Goal: Information Seeking & Learning: Learn about a topic

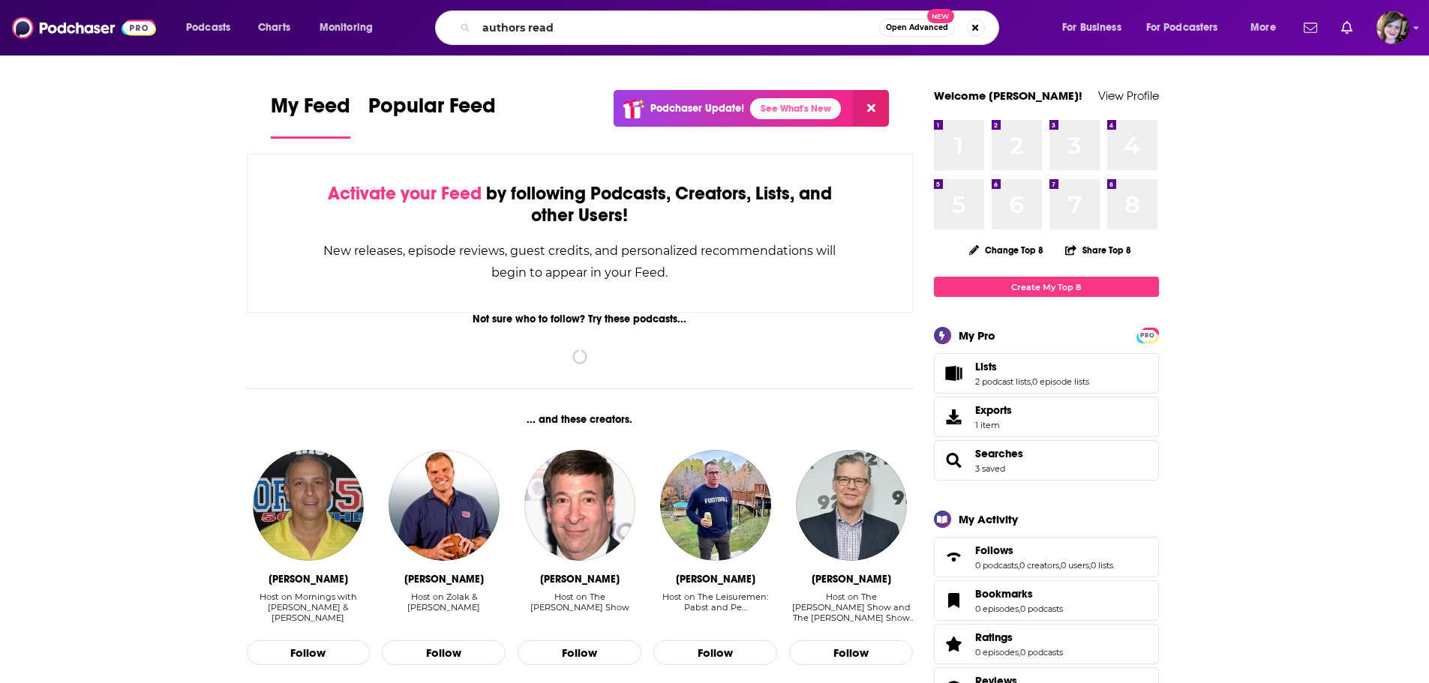
type input "authors read"
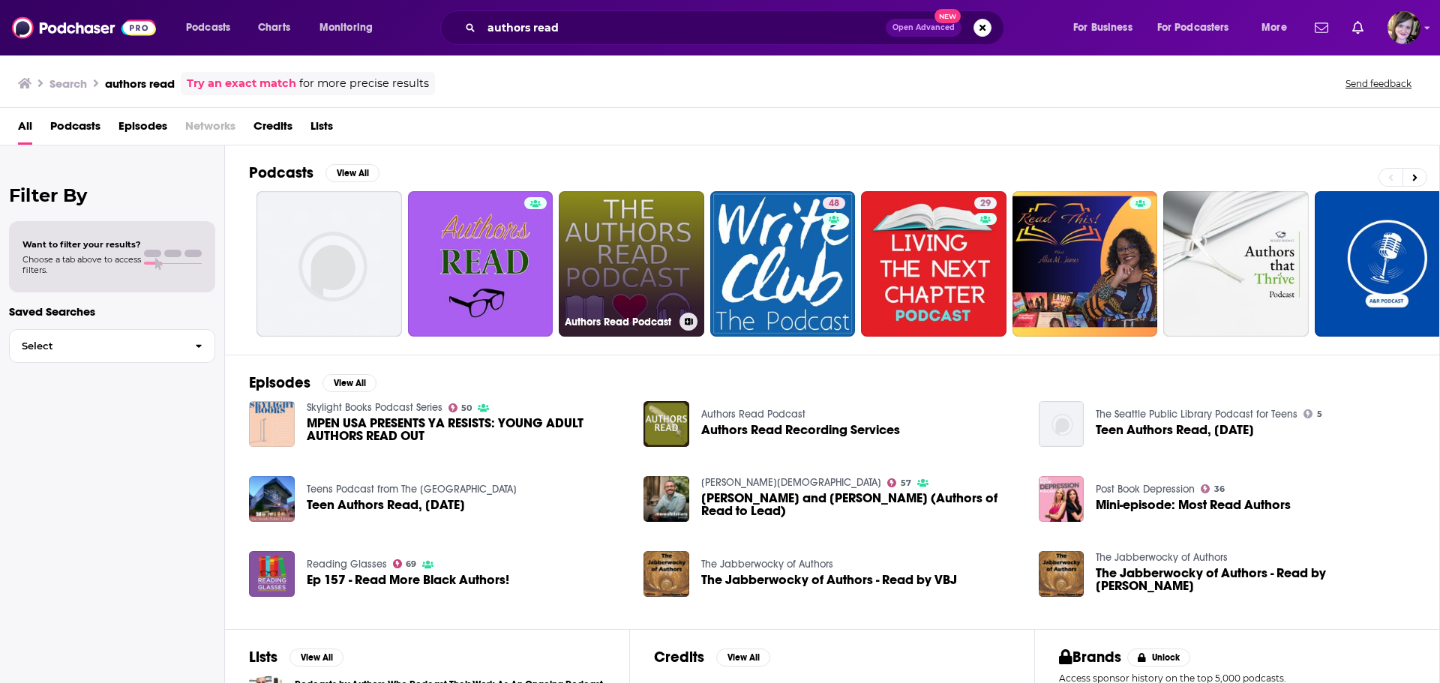
click at [624, 269] on link "Authors Read Podcast" at bounding box center [632, 264] width 146 height 146
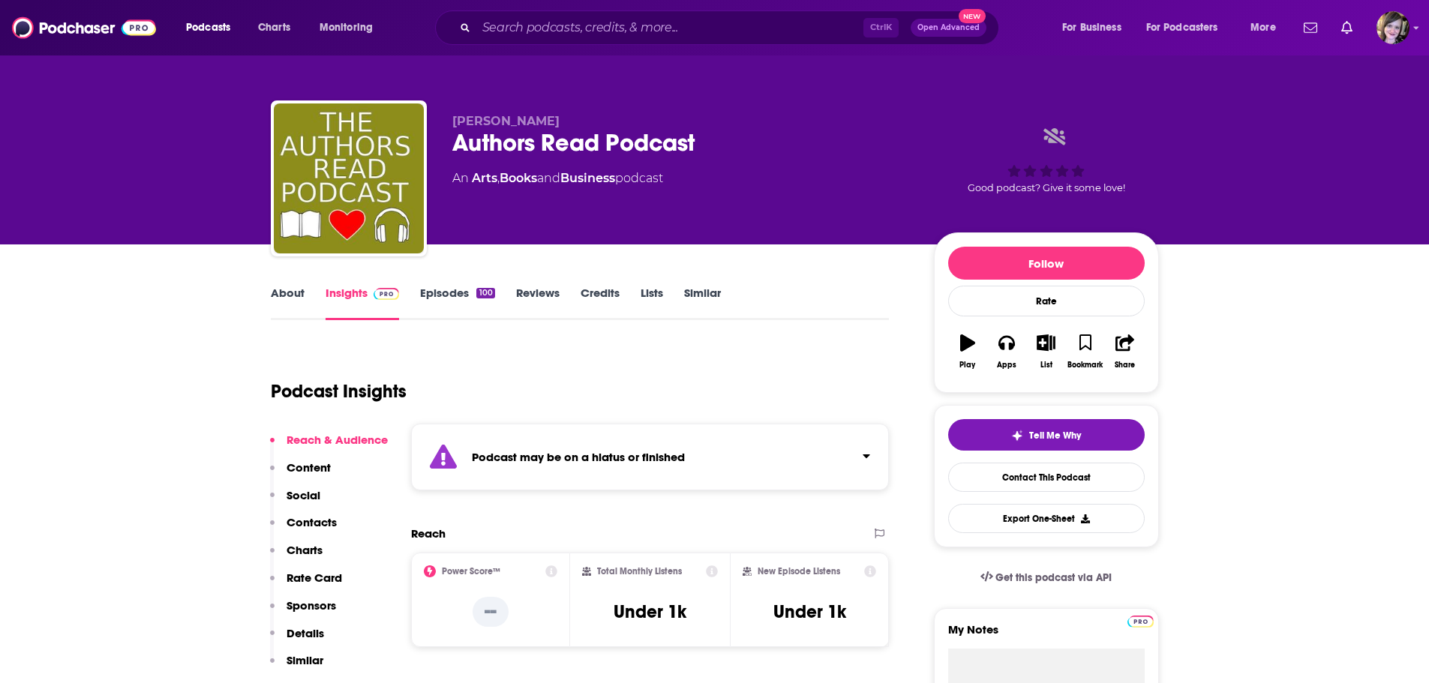
click at [288, 292] on link "About" at bounding box center [288, 303] width 34 height 35
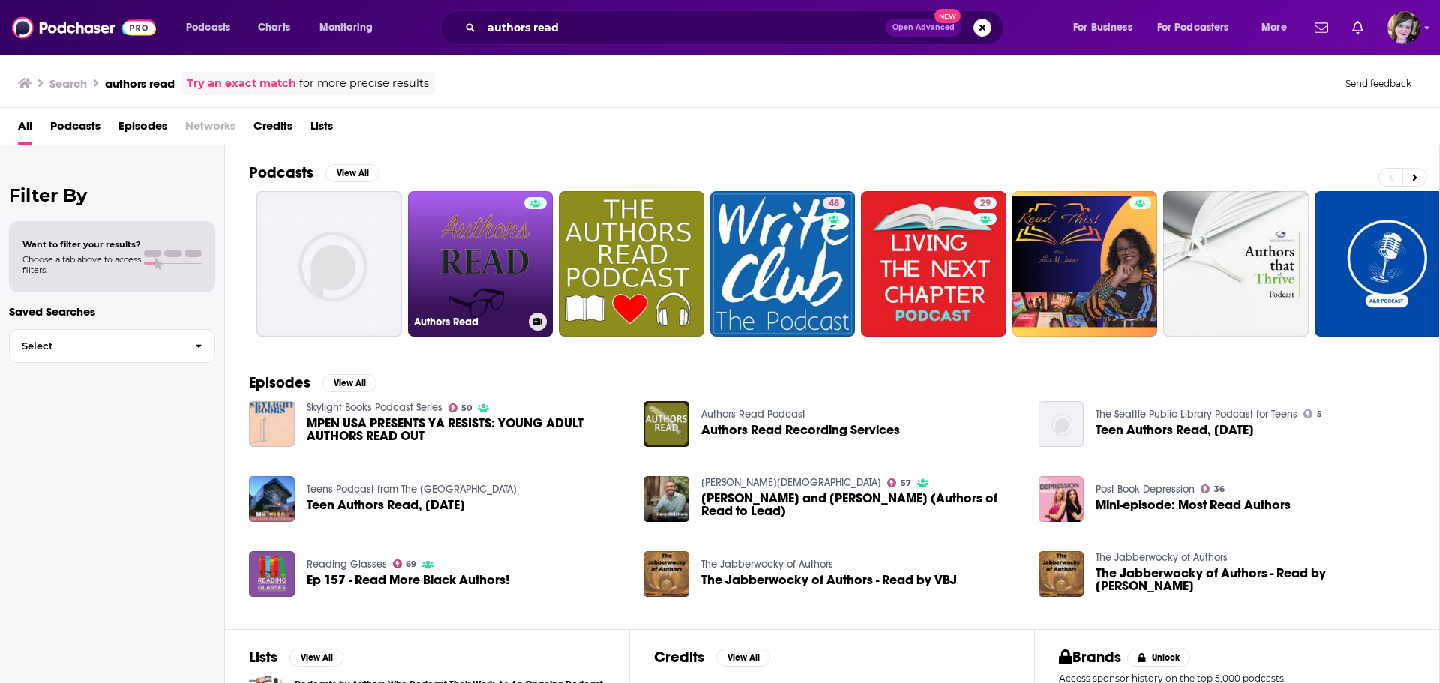
click at [461, 241] on link "Authors Read" at bounding box center [481, 264] width 146 height 146
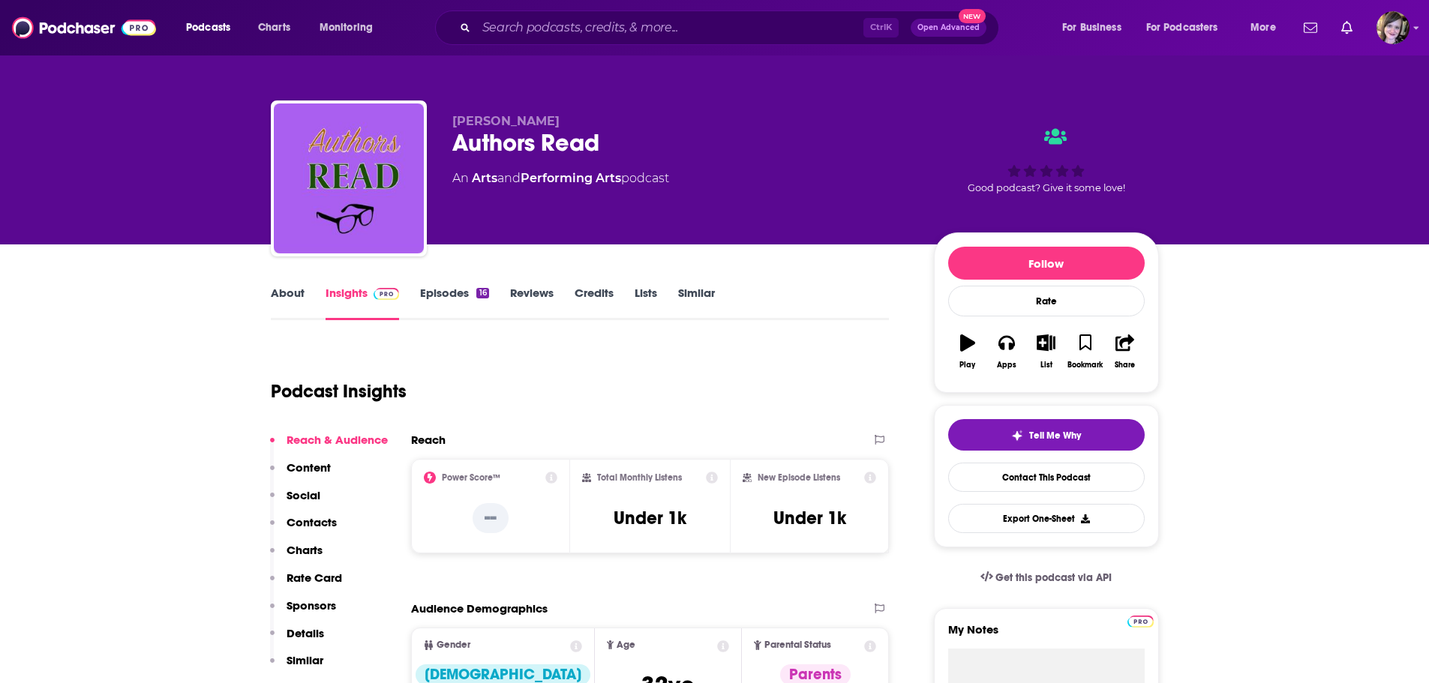
click at [279, 296] on link "About" at bounding box center [288, 303] width 34 height 35
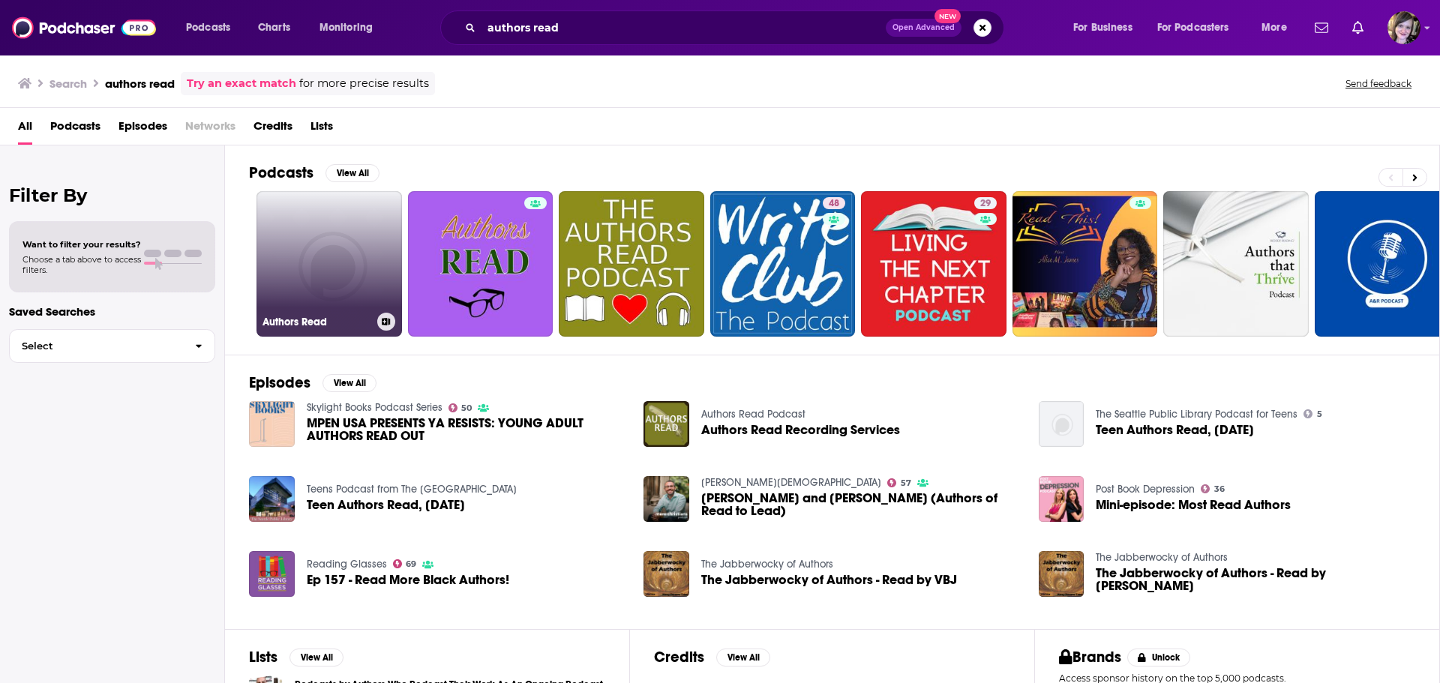
click at [359, 272] on link "Authors Read" at bounding box center [330, 264] width 146 height 146
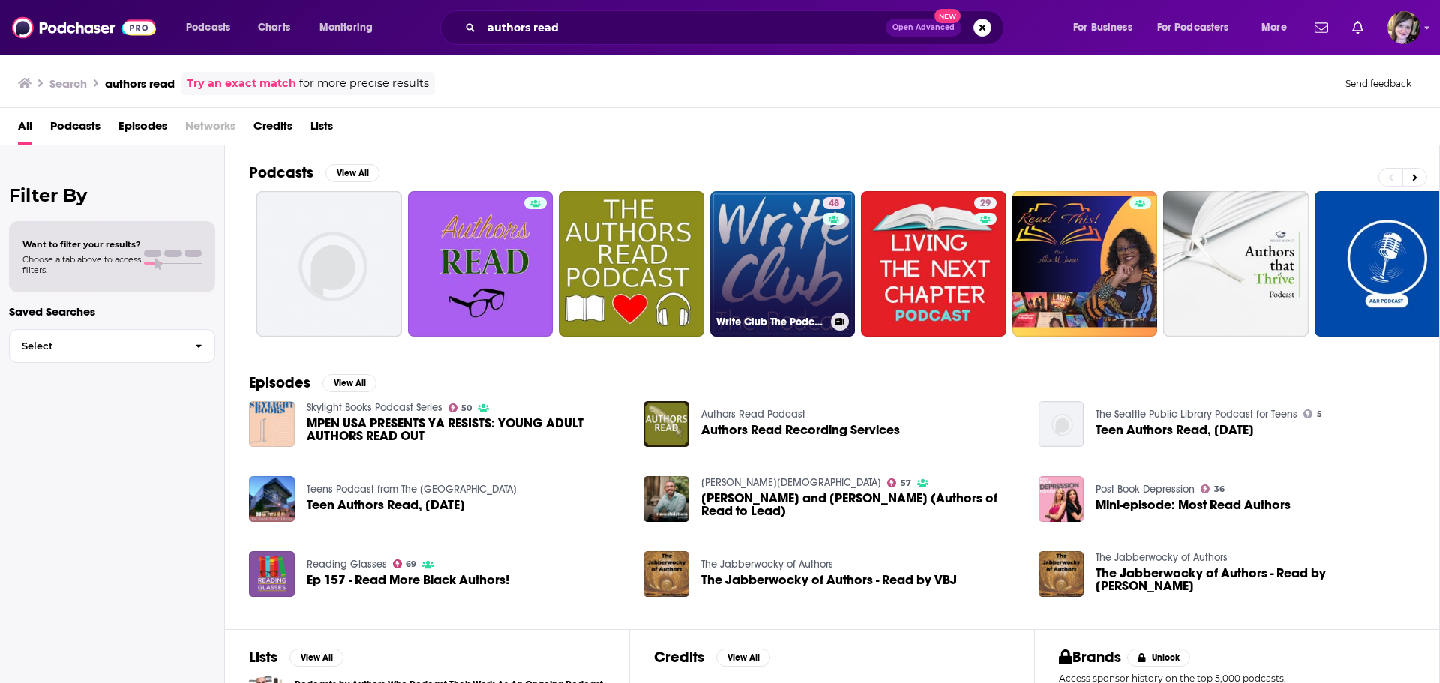
click at [766, 259] on link "48 Write Club The Podcast | For Aspiring Writers, Published Authors & Readers E…" at bounding box center [783, 264] width 146 height 146
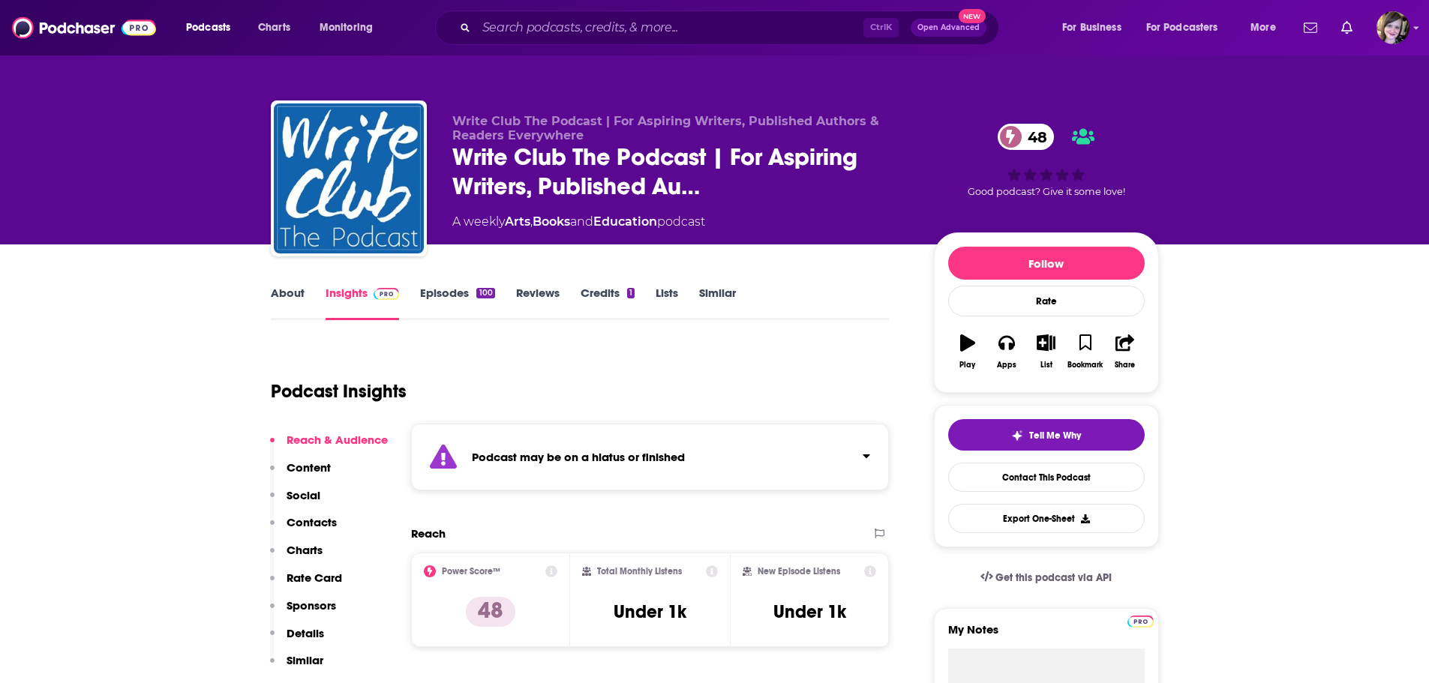
click at [285, 291] on link "About" at bounding box center [288, 303] width 34 height 35
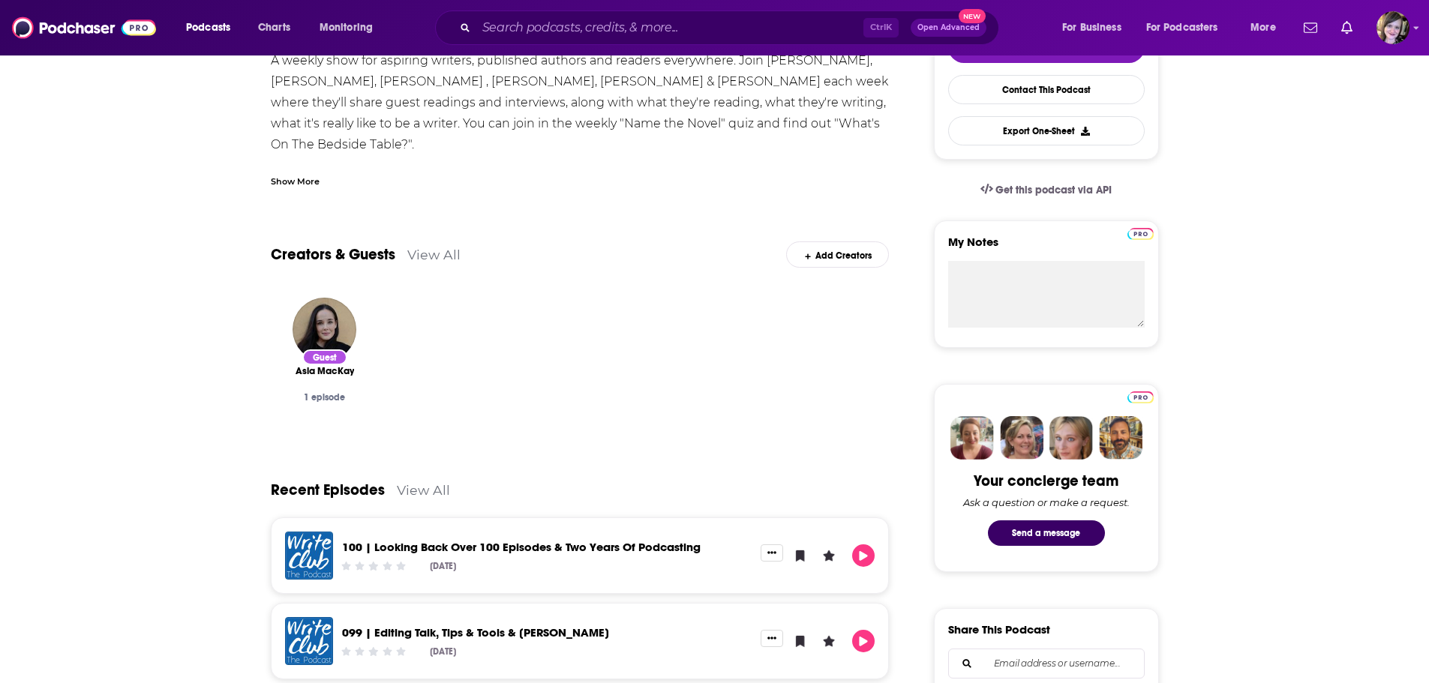
scroll to position [525, 0]
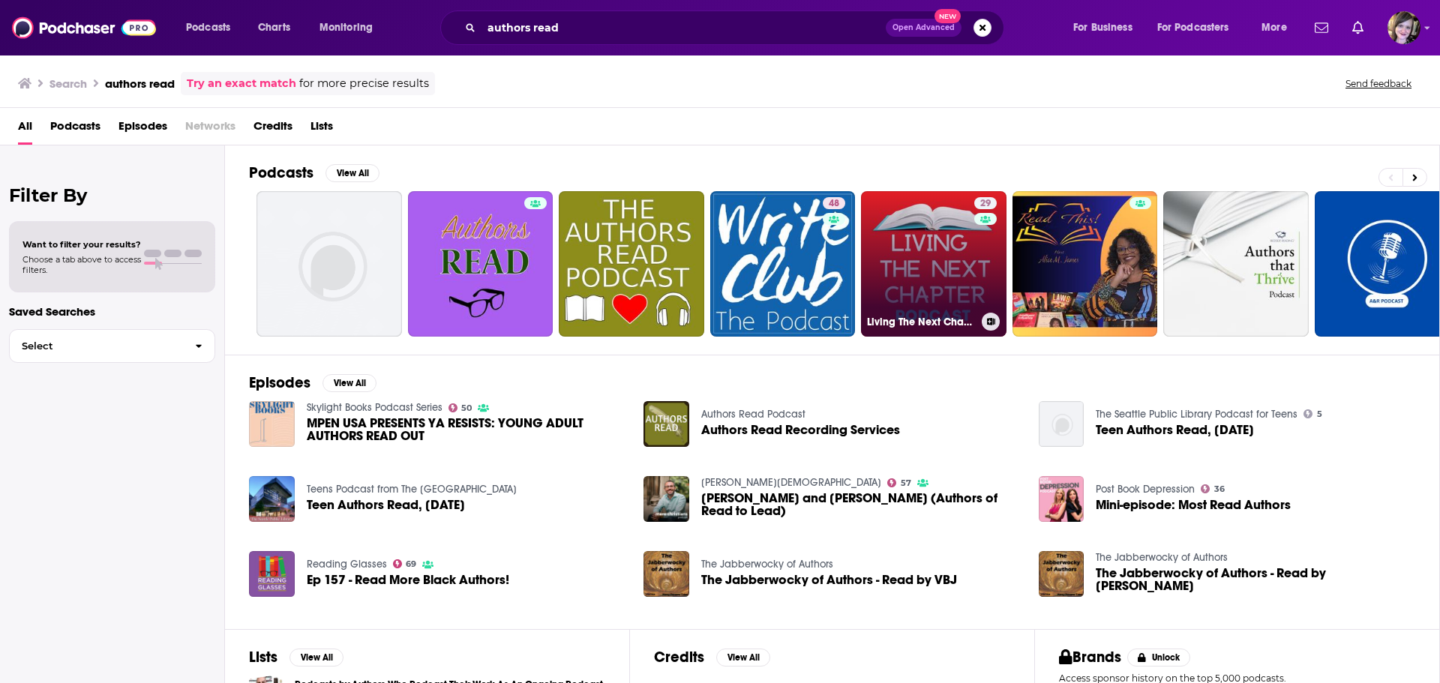
click at [941, 265] on link "29 Living The Next Chapter: Candid Conversations with Authors and Writers for R…" at bounding box center [934, 264] width 146 height 146
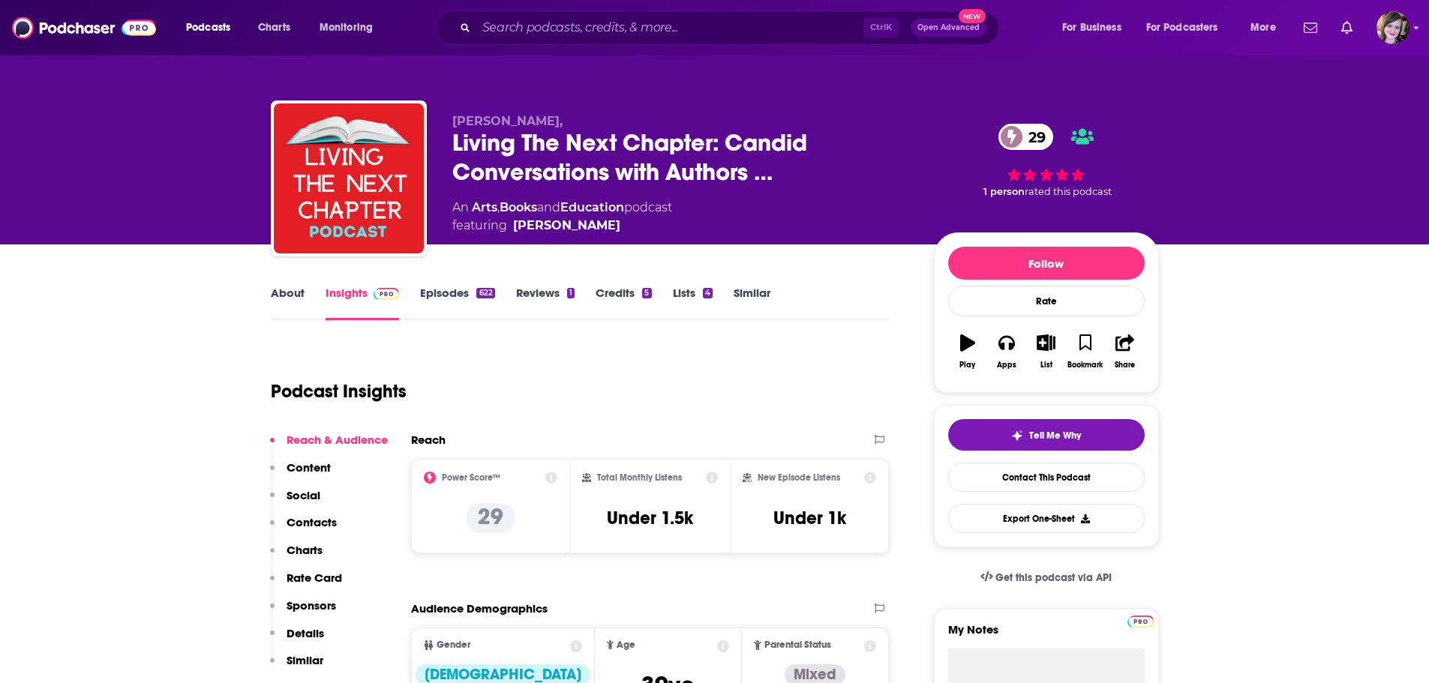
click at [287, 294] on link "About" at bounding box center [288, 303] width 34 height 35
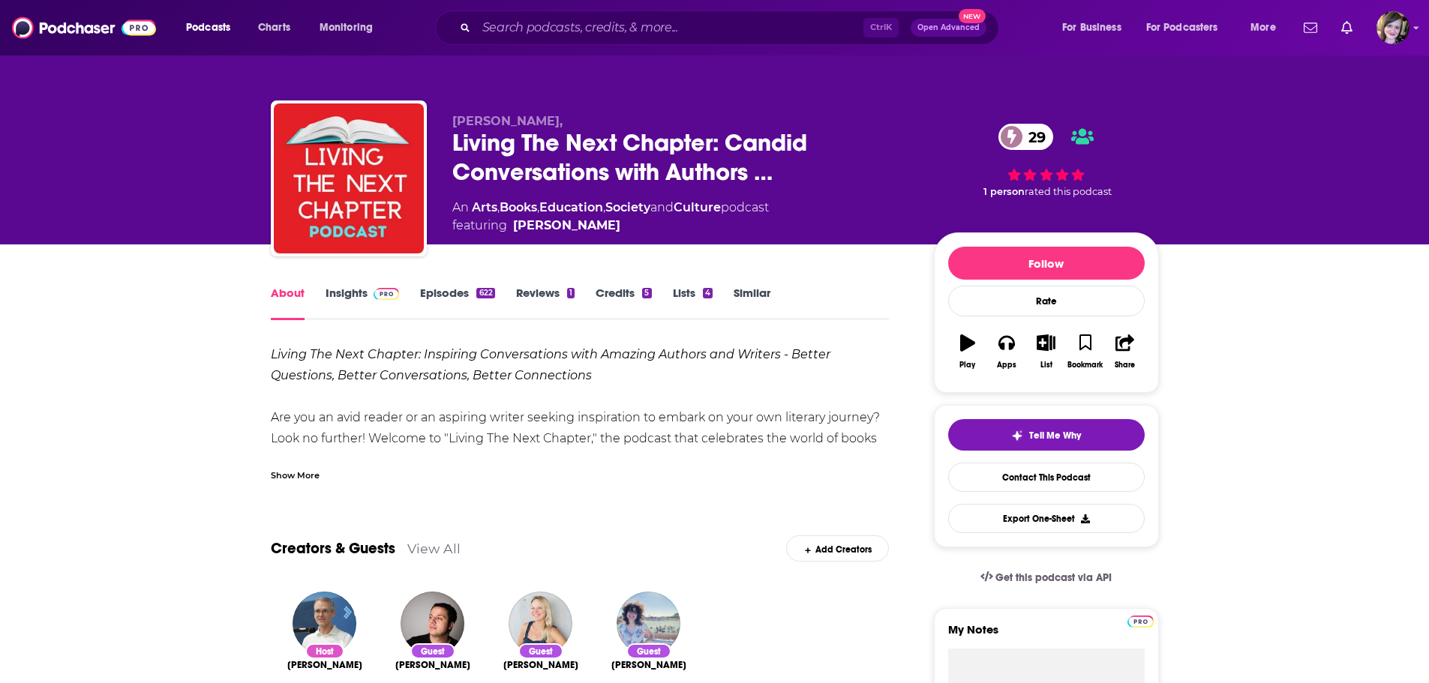
click at [293, 474] on div "Show More" at bounding box center [295, 474] width 49 height 14
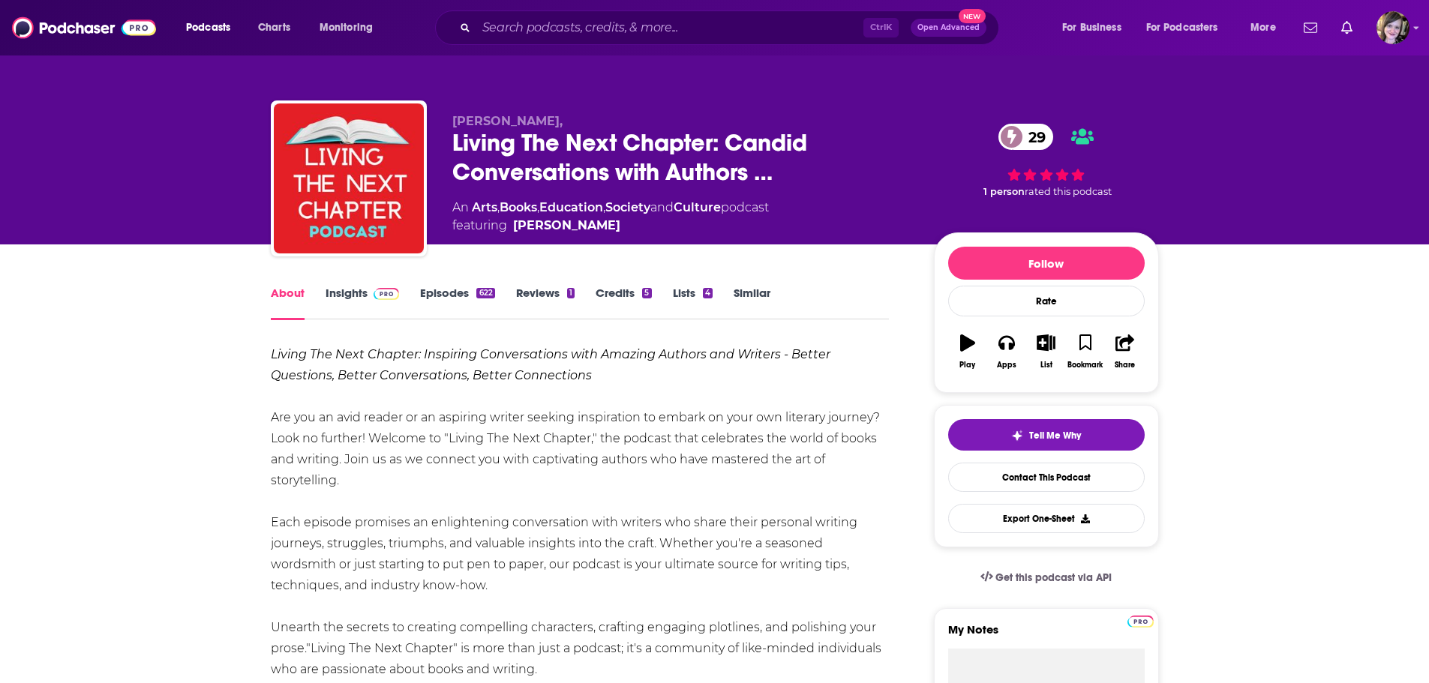
drag, startPoint x: 494, startPoint y: 221, endPoint x: 442, endPoint y: 212, distance: 52.5
click at [442, 212] on div "[PERSON_NAME], Living The Next Chapter: Candid Conversations with Authors … 29 …" at bounding box center [715, 182] width 888 height 162
click at [683, 229] on span "featuring [PERSON_NAME]" at bounding box center [610, 226] width 317 height 18
drag, startPoint x: 449, startPoint y: 209, endPoint x: 644, endPoint y: 236, distance: 196.8
click at [644, 236] on div "[PERSON_NAME], Living The Next Chapter: Candid Conversations with Authors … 29 …" at bounding box center [715, 182] width 888 height 162
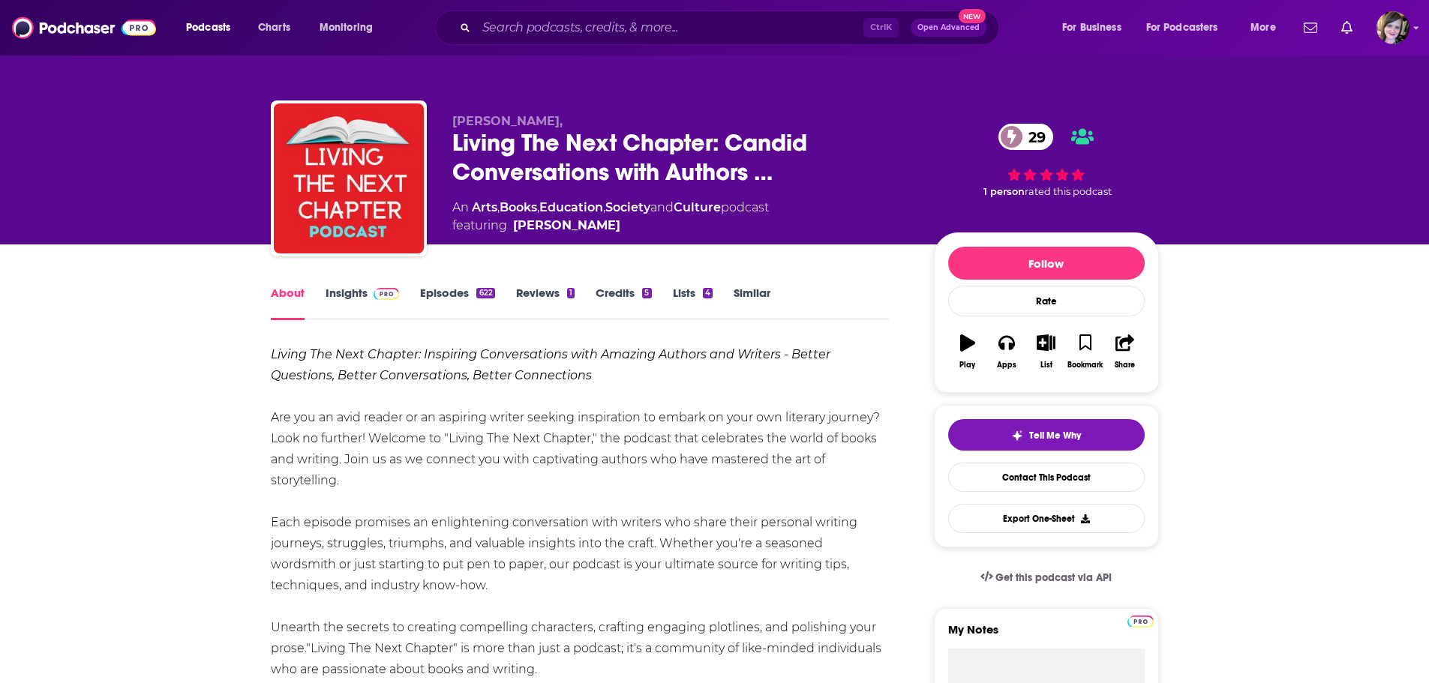
copy div "An Arts , Books , Education , Society and Culture podcast featuring [PERSON_NAM…"
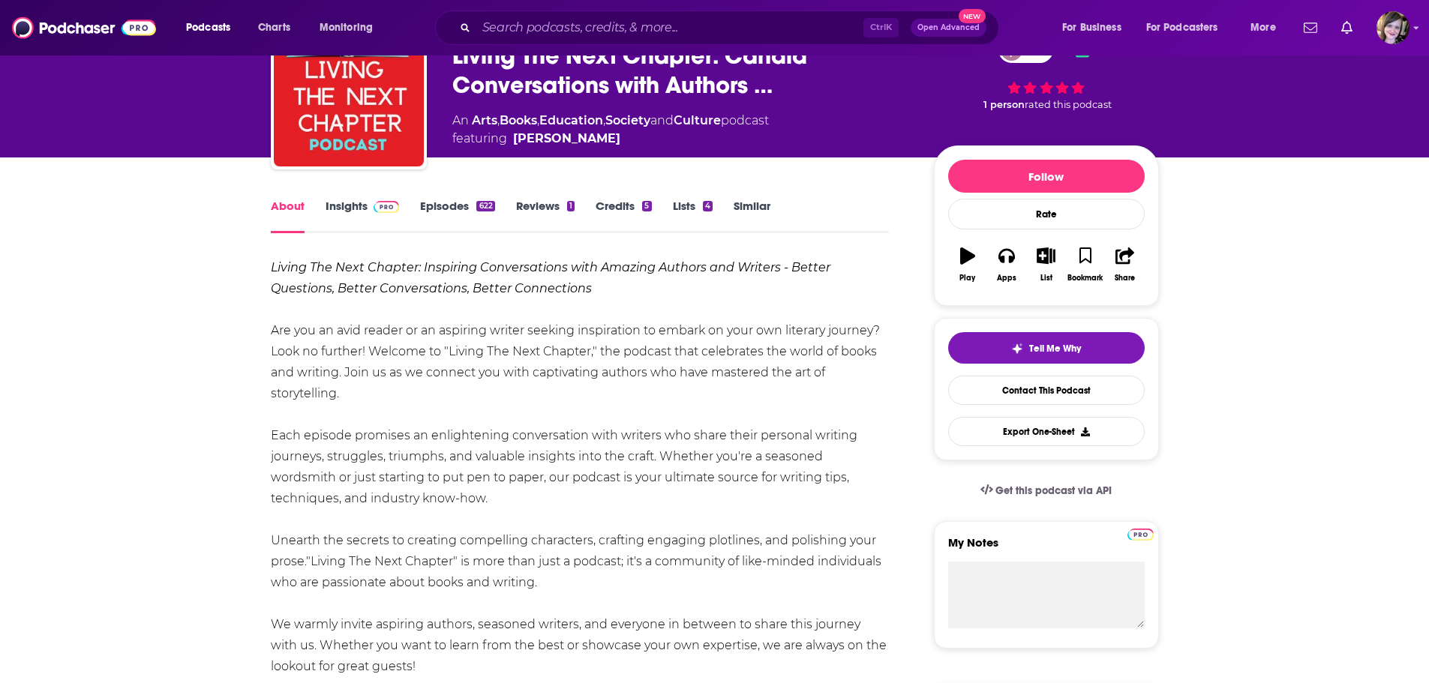
scroll to position [225, 0]
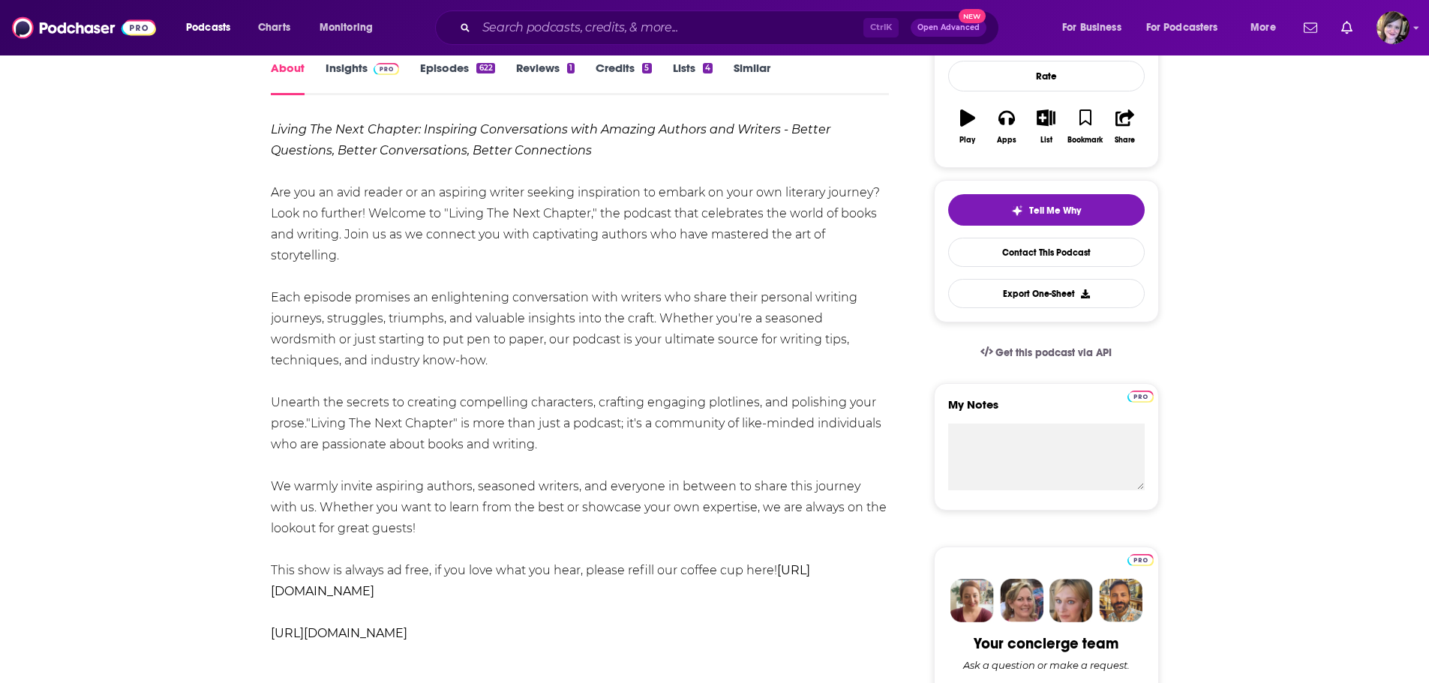
drag, startPoint x: 488, startPoint y: 638, endPoint x: 268, endPoint y: 134, distance: 549.9
copy div "Living The Next Chapter: Inspiring Conversations with Amazing Authors and Write…"
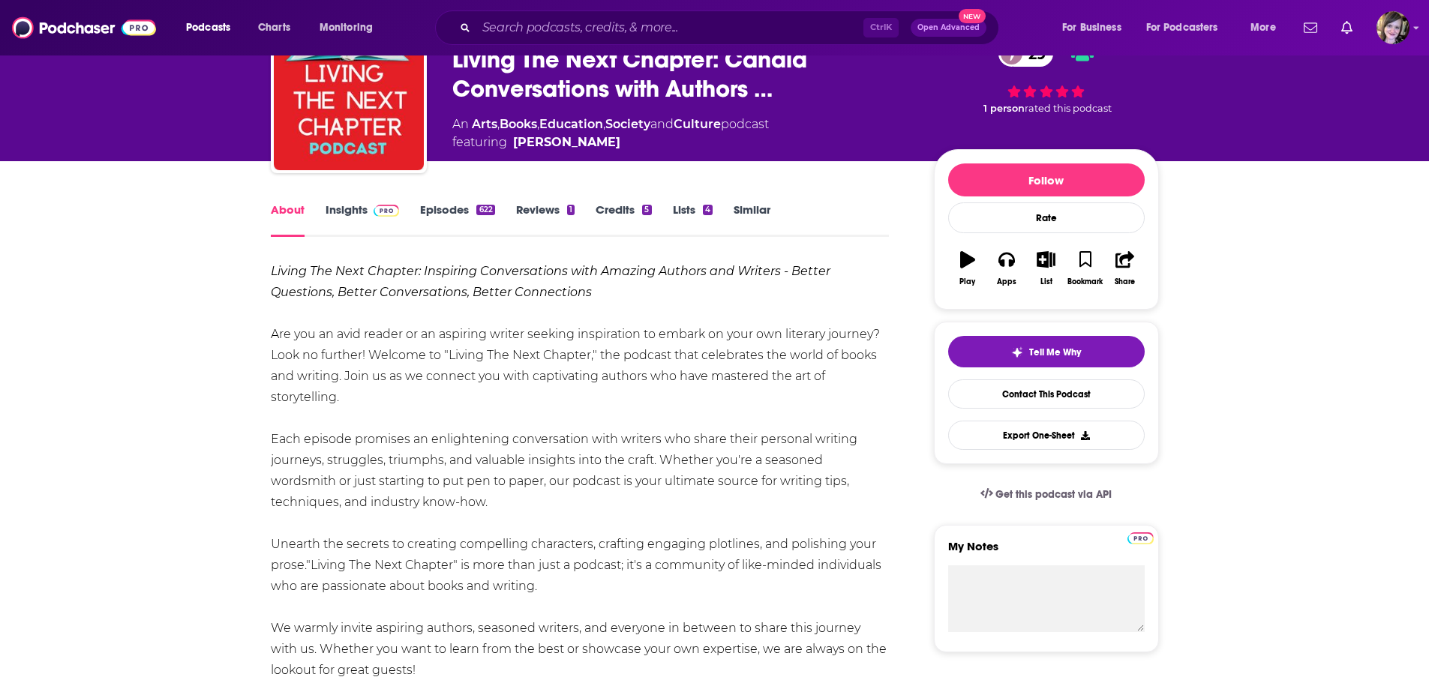
scroll to position [0, 0]
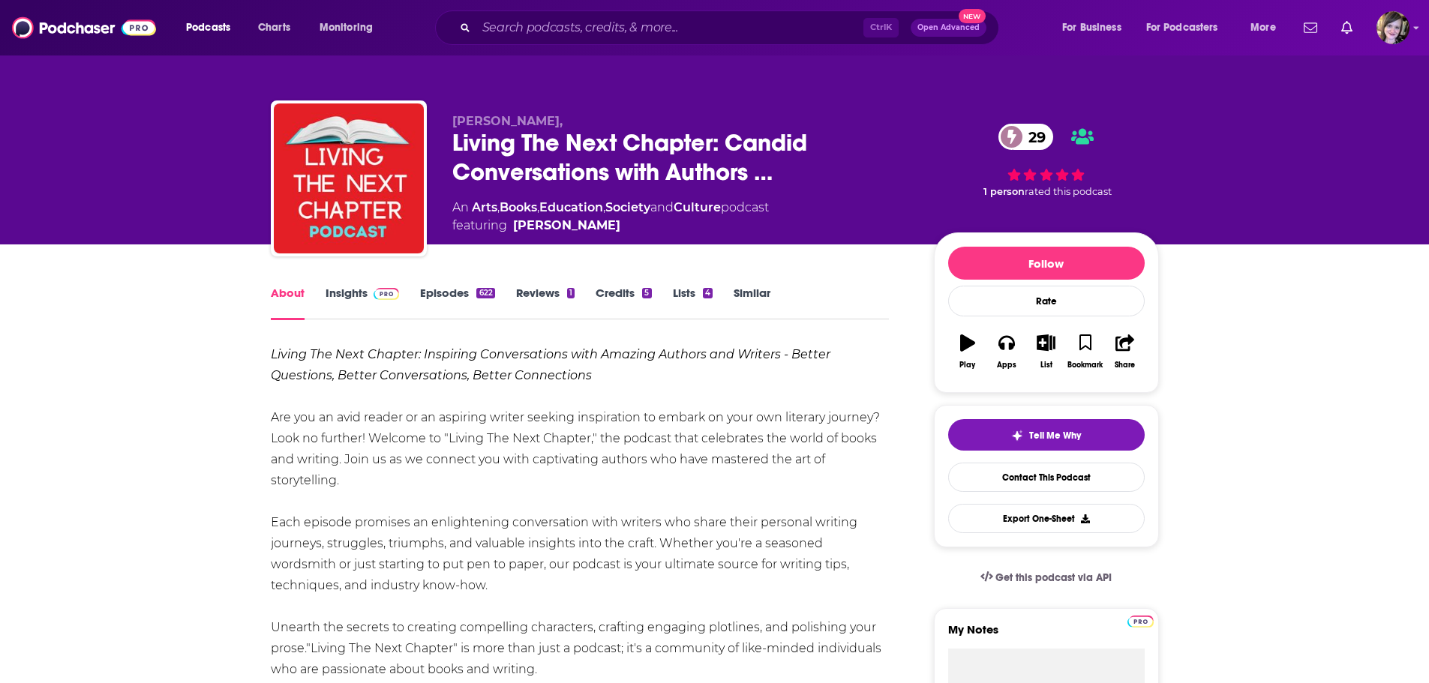
click at [344, 293] on link "Insights" at bounding box center [363, 303] width 74 height 35
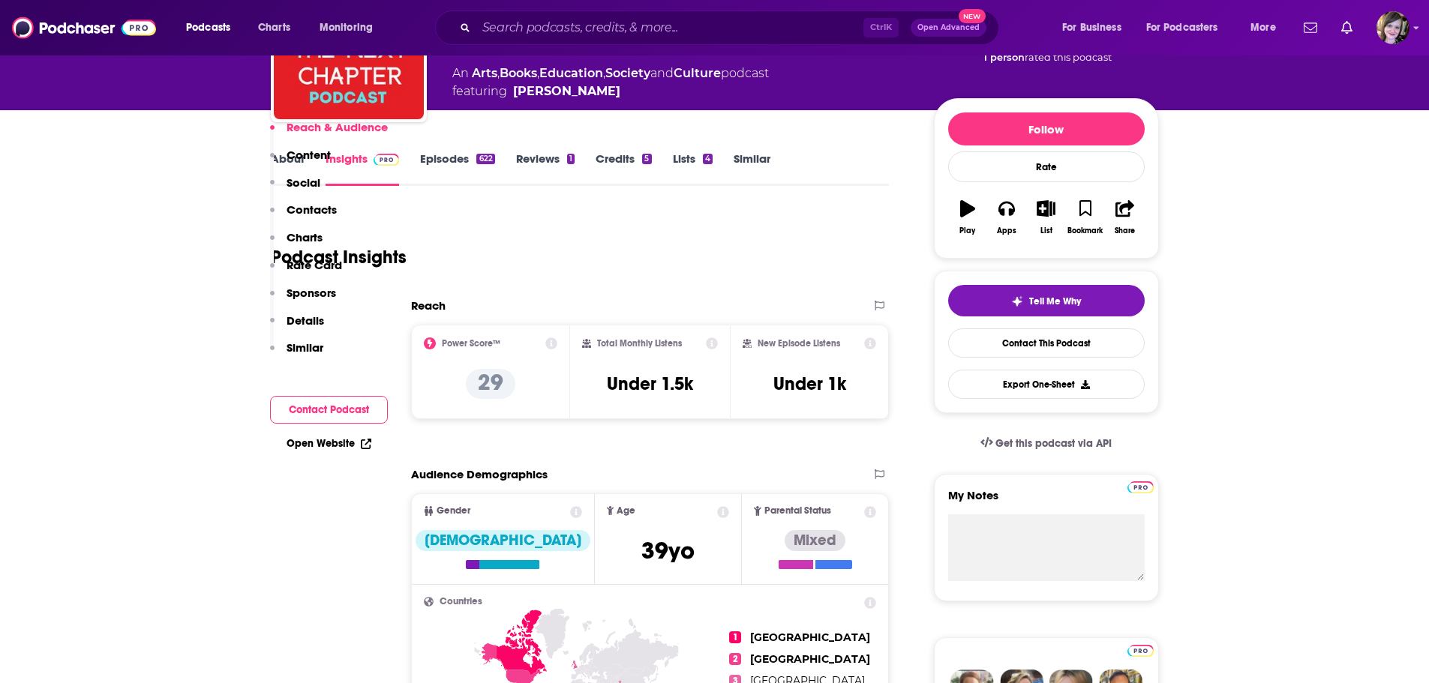
scroll to position [300, 0]
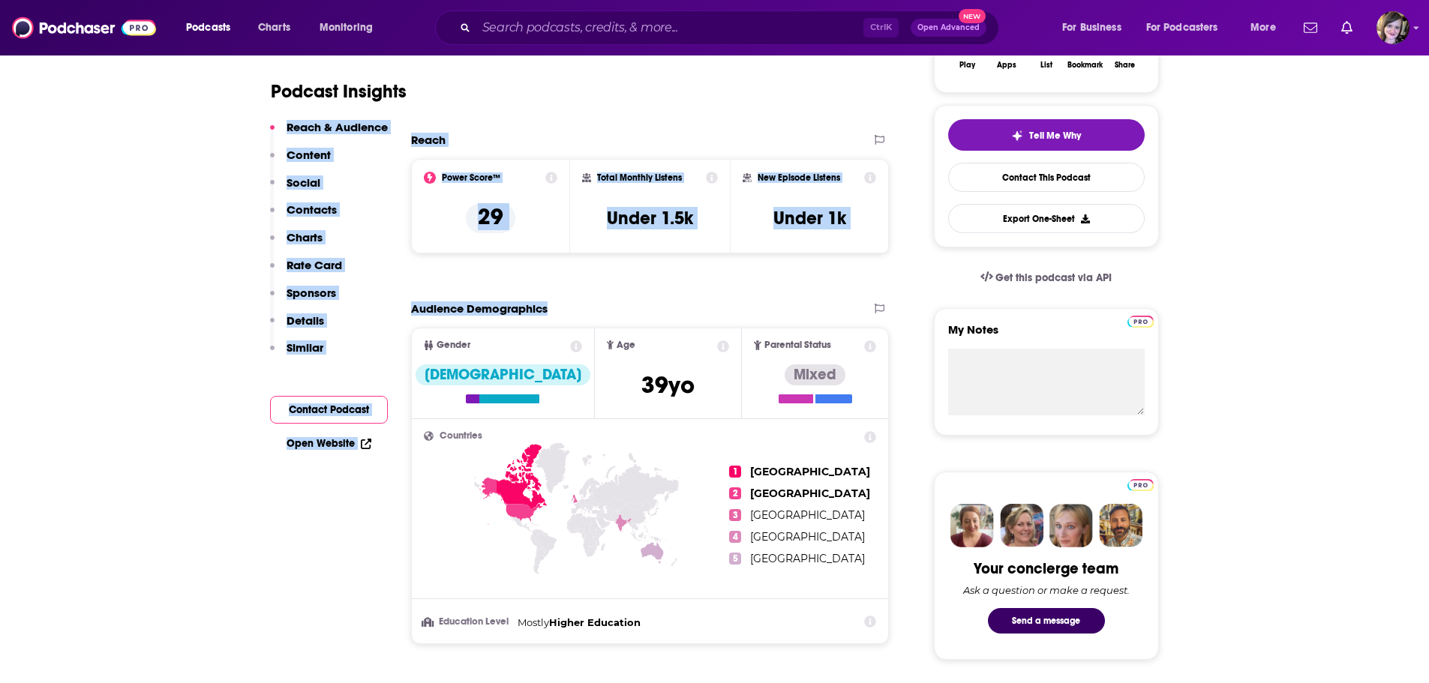
drag, startPoint x: 393, startPoint y: 137, endPoint x: 630, endPoint y: 311, distance: 294.1
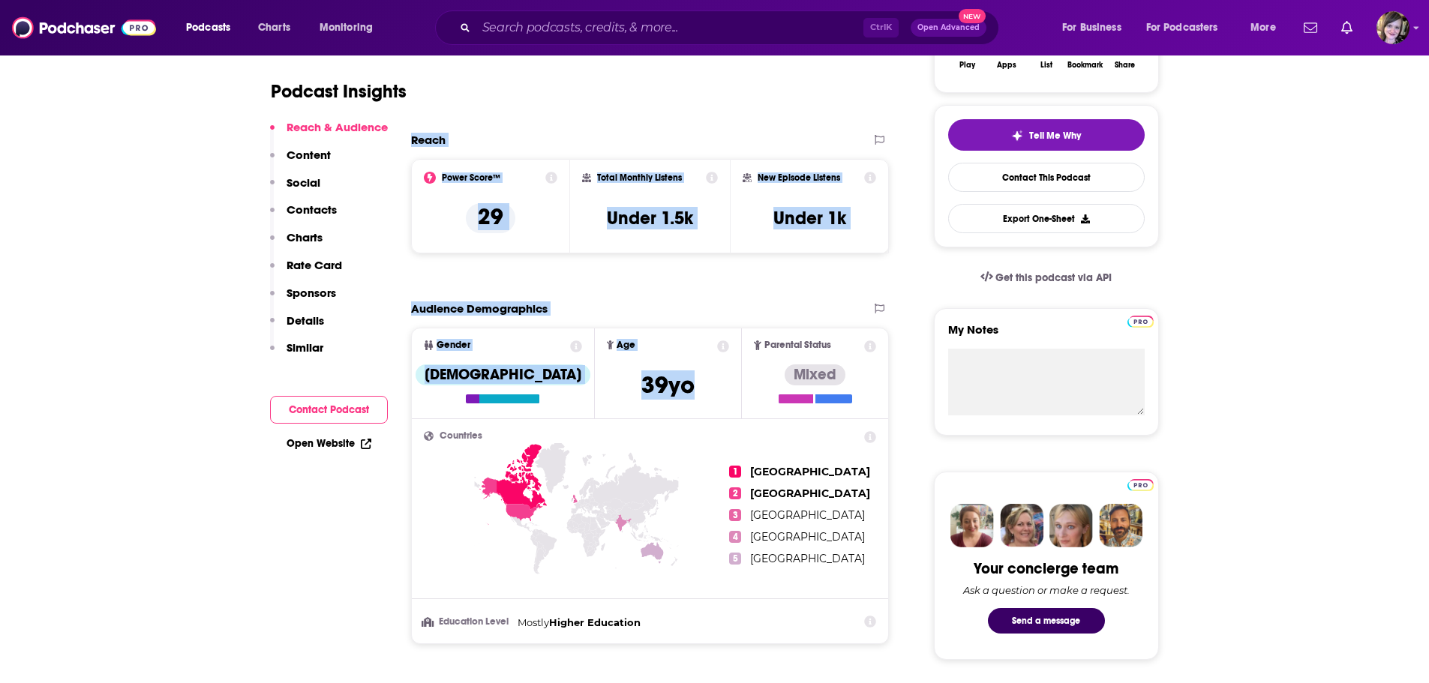
drag, startPoint x: 403, startPoint y: 138, endPoint x: 697, endPoint y: 388, distance: 385.8
copy div "Reach Power Score™ 29 Total Monthly Listens Under 1.5k New Episode Listens Unde…"
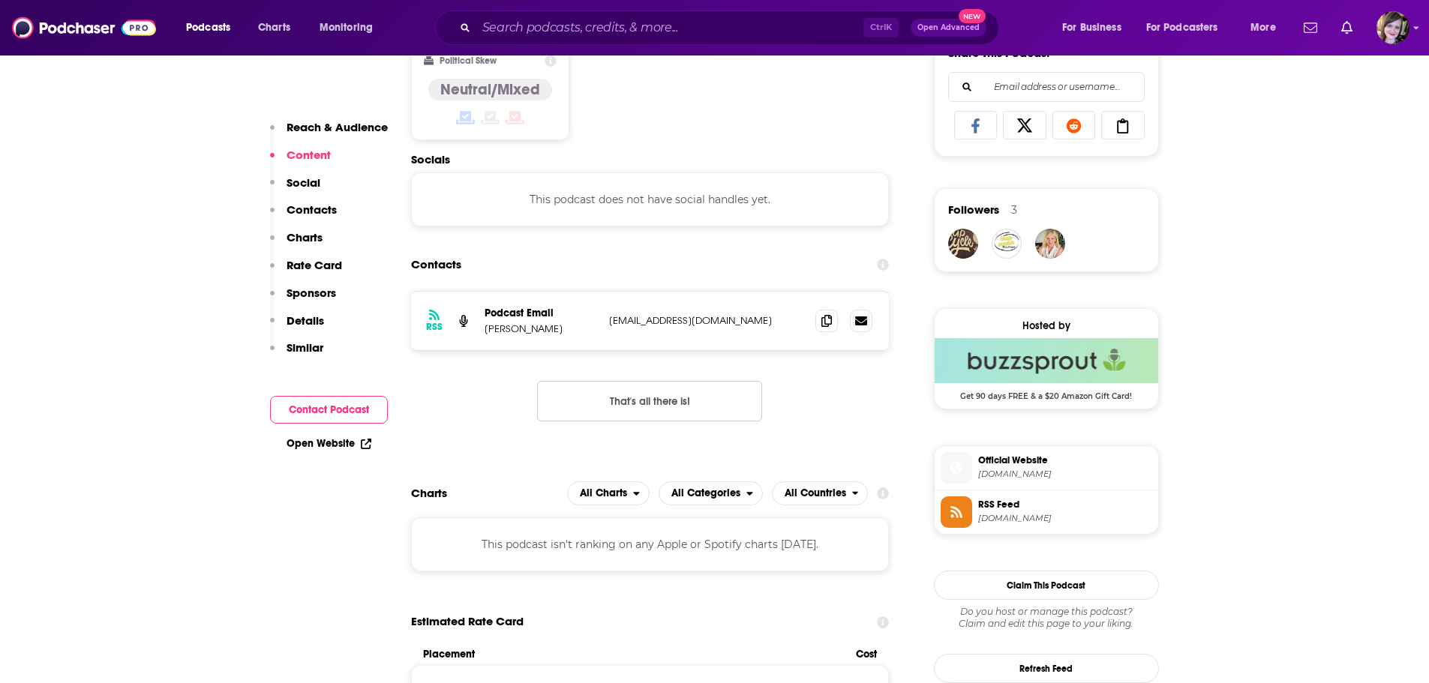
scroll to position [975, 0]
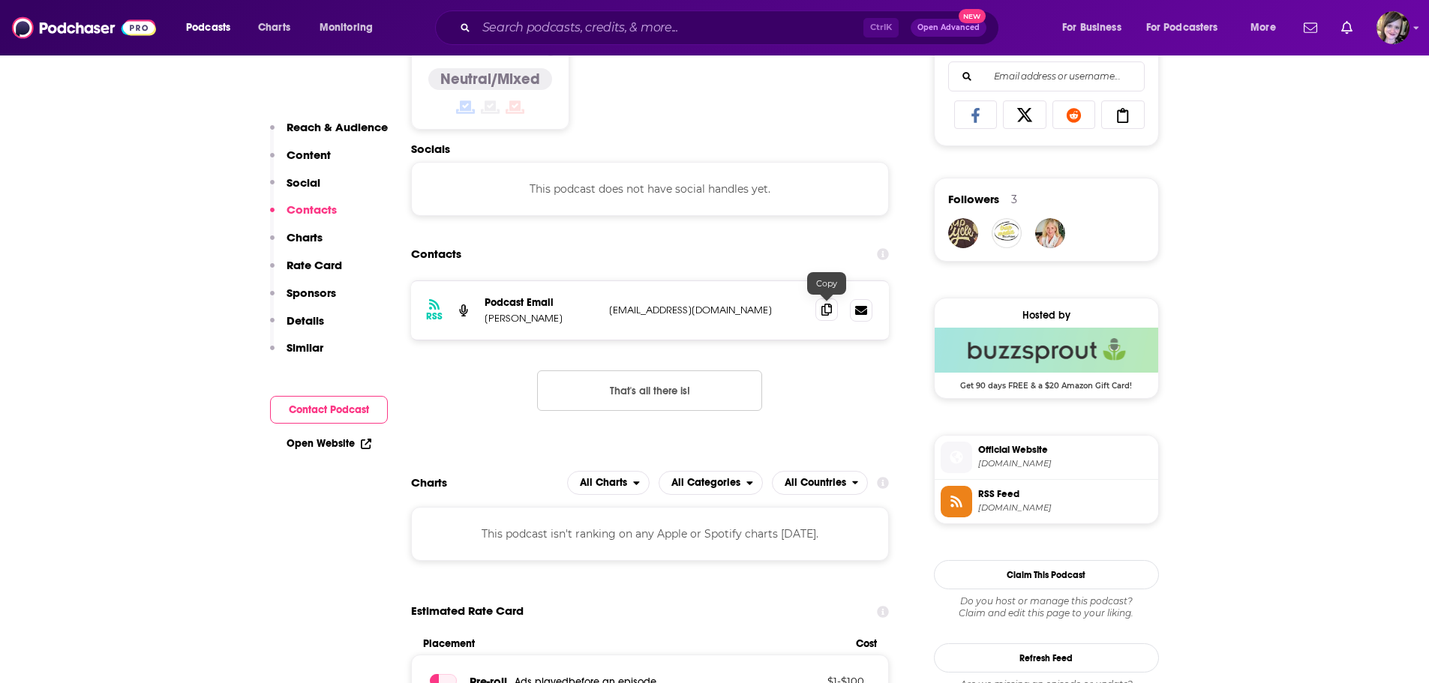
click at [827, 308] on icon at bounding box center [826, 310] width 11 height 12
